Goal: Find specific page/section: Find specific page/section

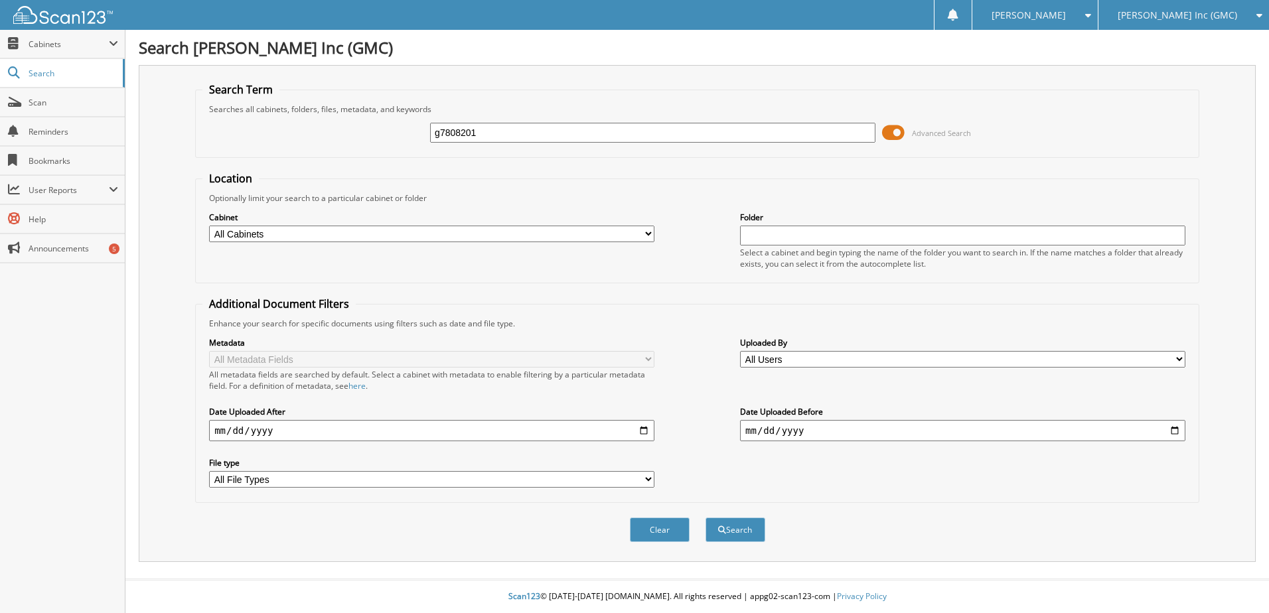
type input "g7808201"
click at [706, 518] on button "Search" at bounding box center [736, 530] width 60 height 25
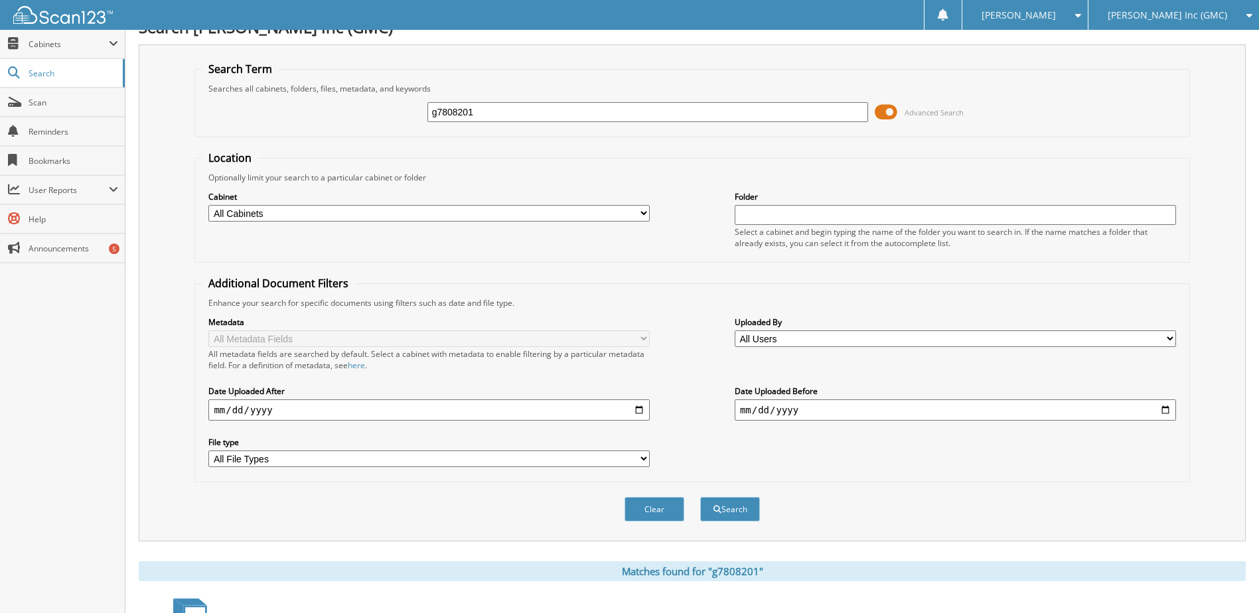
scroll to position [202, 0]
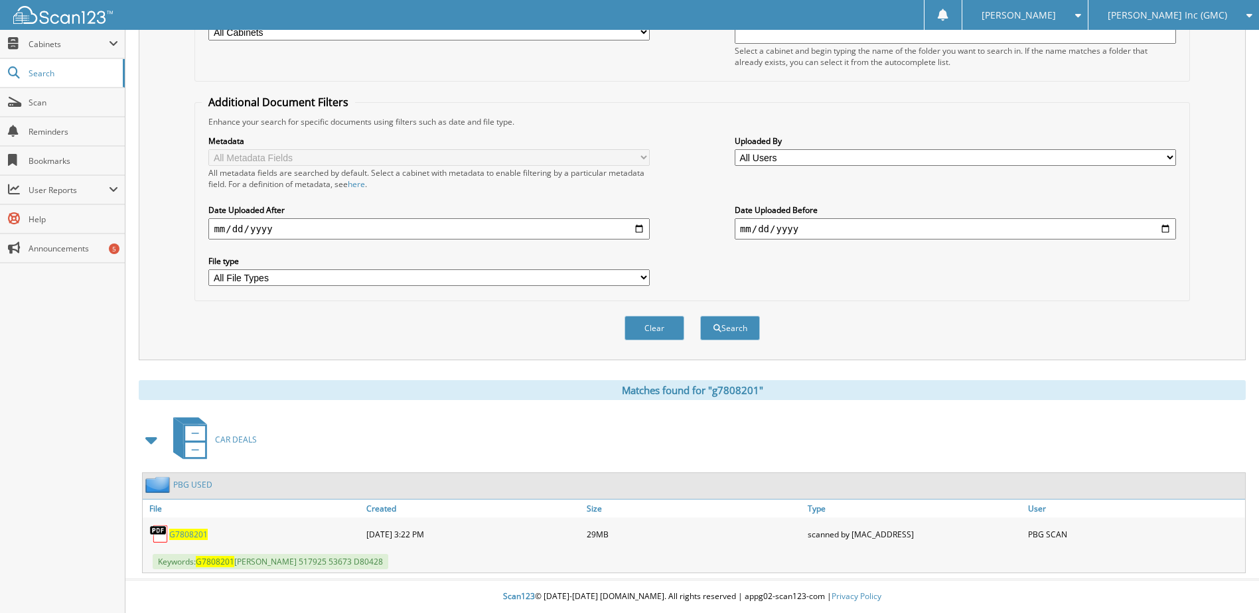
click at [185, 533] on span "G7808201" at bounding box center [188, 534] width 39 height 11
